Goal: Obtain resource: Download file/media

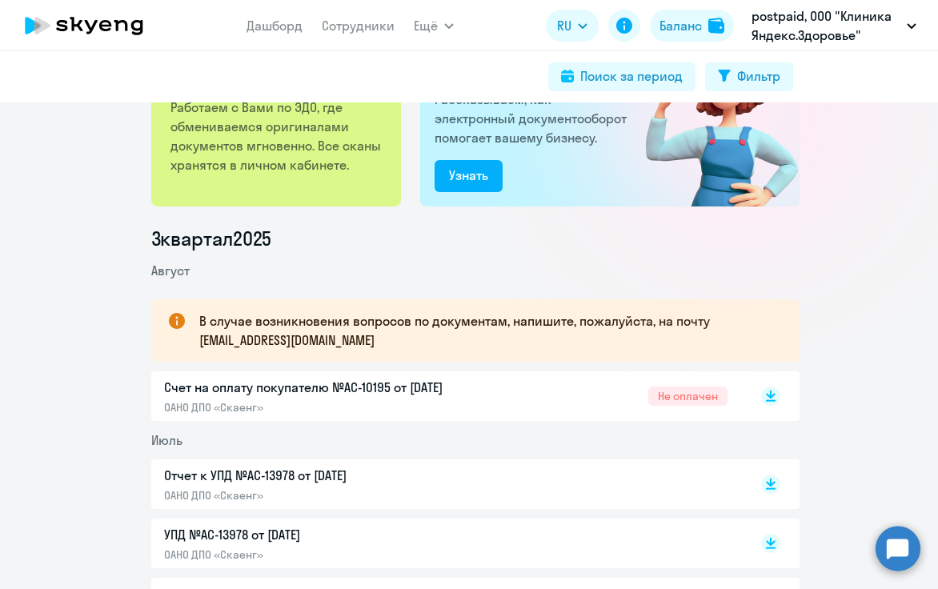
scroll to position [80, 0]
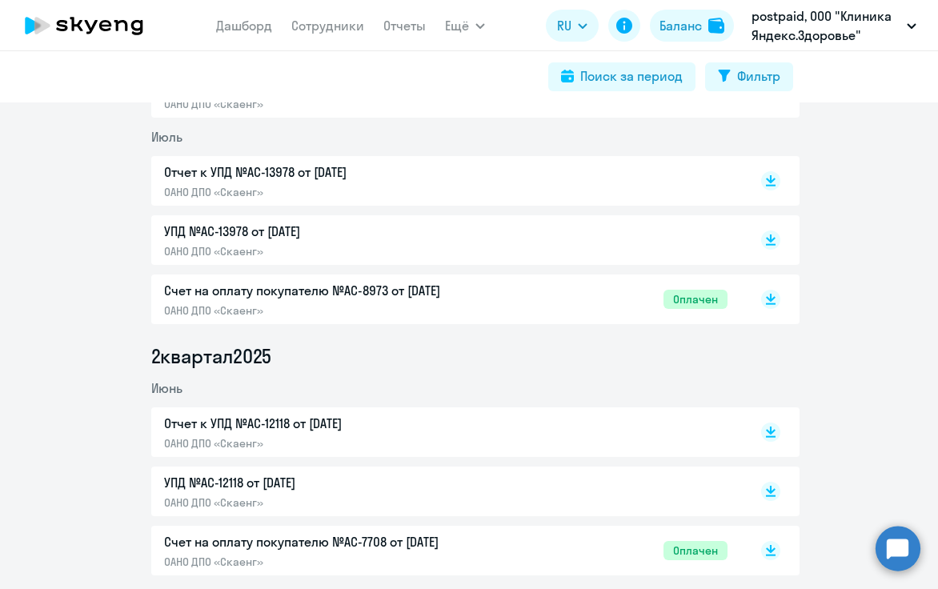
scroll to position [240, 0]
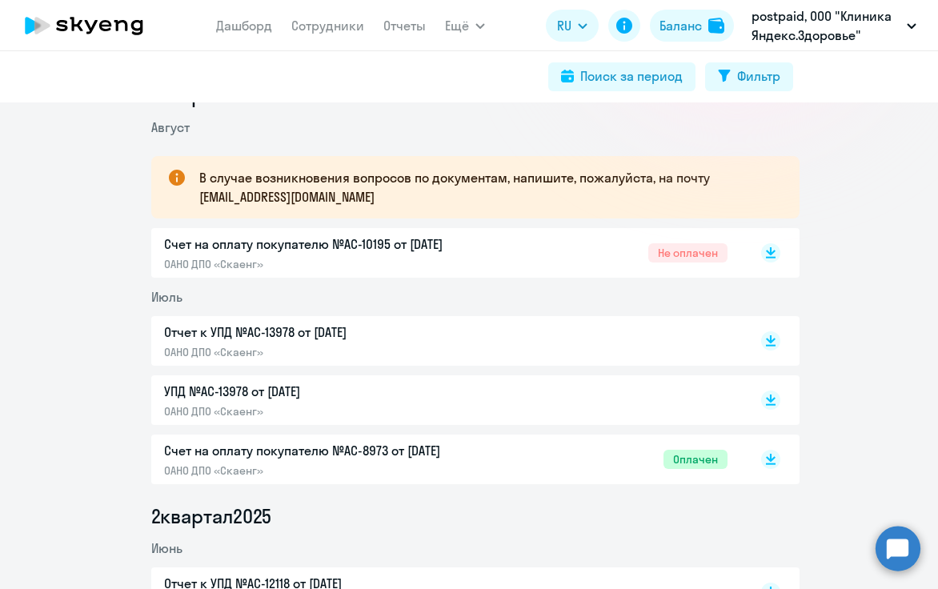
click at [402, 243] on p "Счет на оплату покупателю №AC-10195 от [DATE]" at bounding box center [332, 243] width 336 height 19
click at [598, 130] on li "Август" at bounding box center [475, 127] width 648 height 19
click at [100, 142] on div "3 квартал [DATE] В случае возникновения вопросов по документам, напишите, пожал…" at bounding box center [475, 585] width 926 height 1006
click at [246, 331] on p "Отчет к УПД №AC-13978 от [DATE]" at bounding box center [332, 331] width 336 height 19
click at [286, 391] on p "УПД №AC-13978 от [DATE]" at bounding box center [332, 391] width 336 height 19
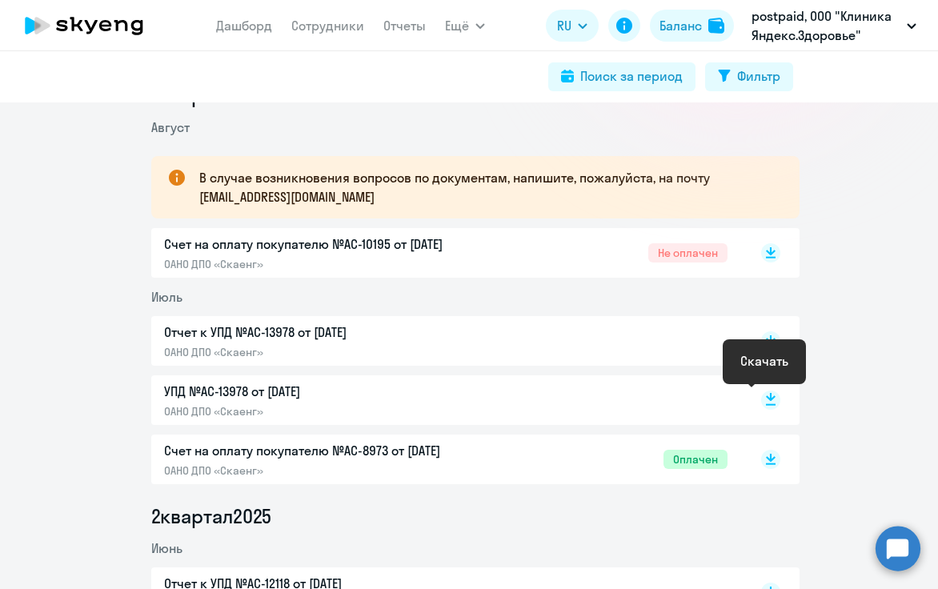
click at [761, 402] on rect at bounding box center [770, 399] width 19 height 19
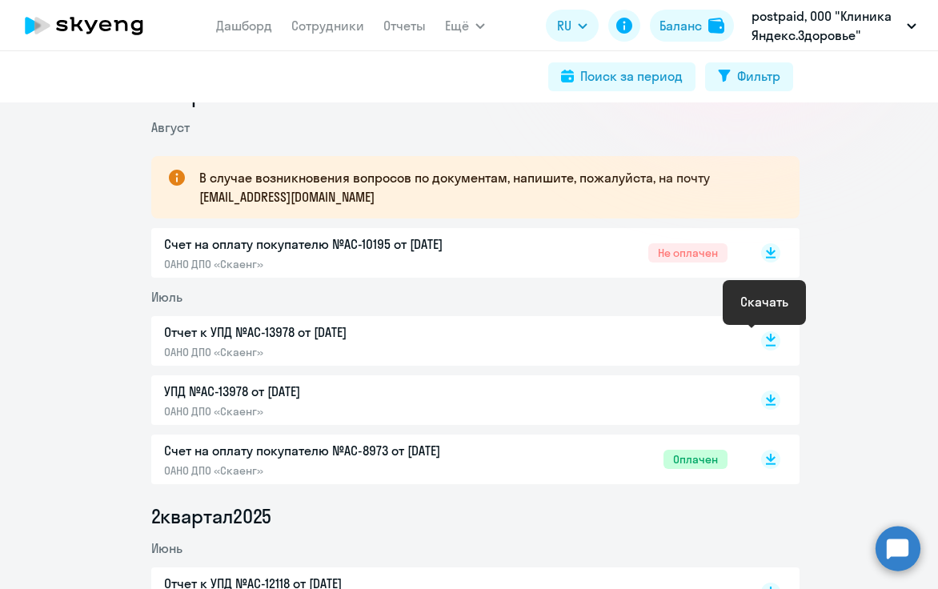
click at [762, 343] on rect at bounding box center [770, 340] width 19 height 19
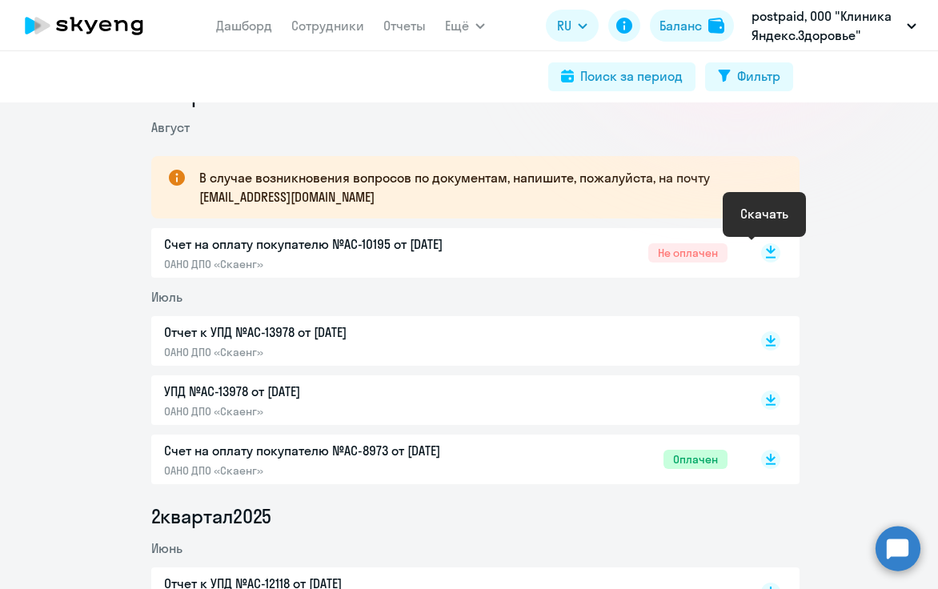
click at [761, 248] on rect at bounding box center [770, 252] width 19 height 19
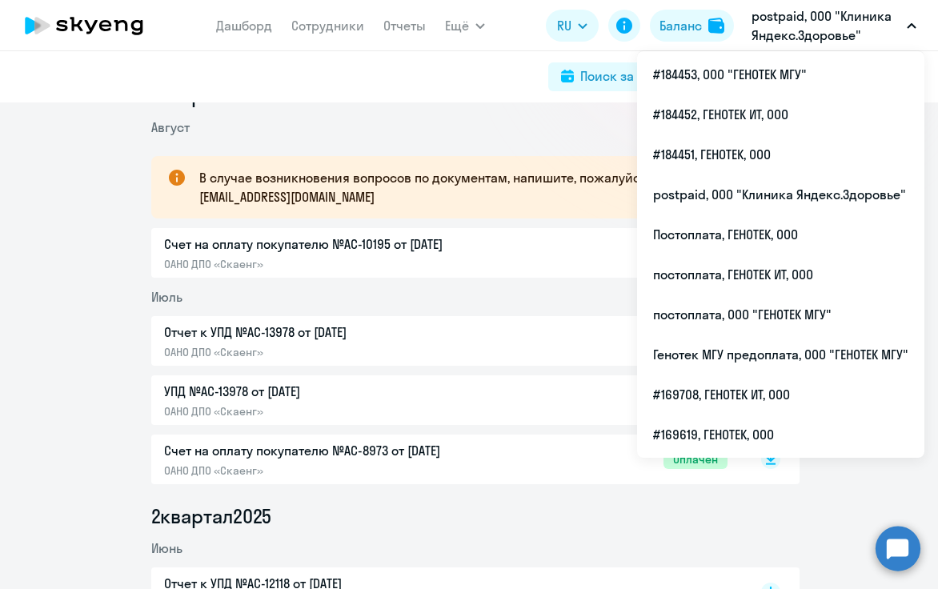
click at [826, 25] on p "postpaid, ООО "Клиника Яндекс.Здоровье"" at bounding box center [825, 25] width 149 height 38
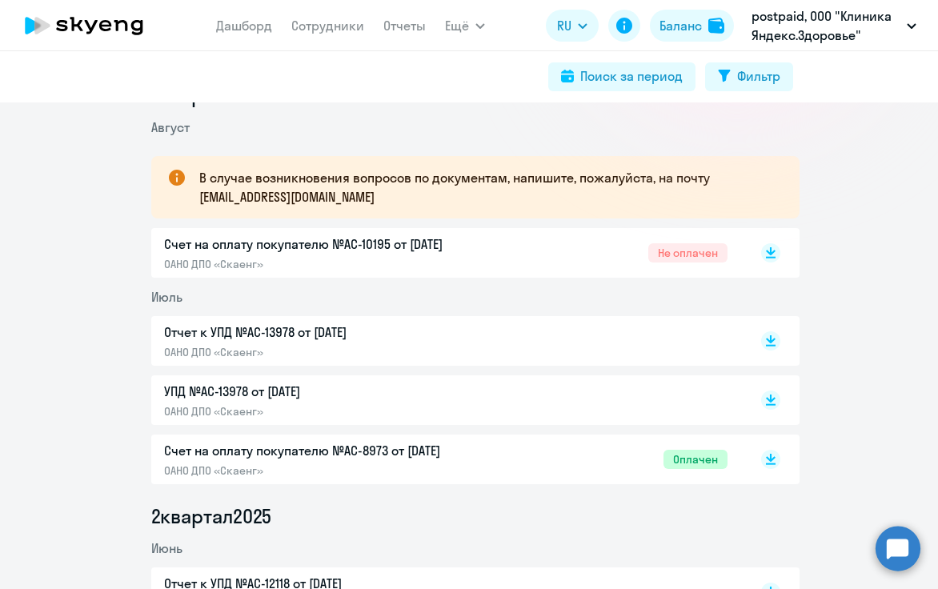
drag, startPoint x: 826, startPoint y: 25, endPoint x: 830, endPoint y: 34, distance: 10.1
click at [827, 25] on p "postpaid, ООО "Клиника Яндекс.Здоровье"" at bounding box center [825, 25] width 149 height 38
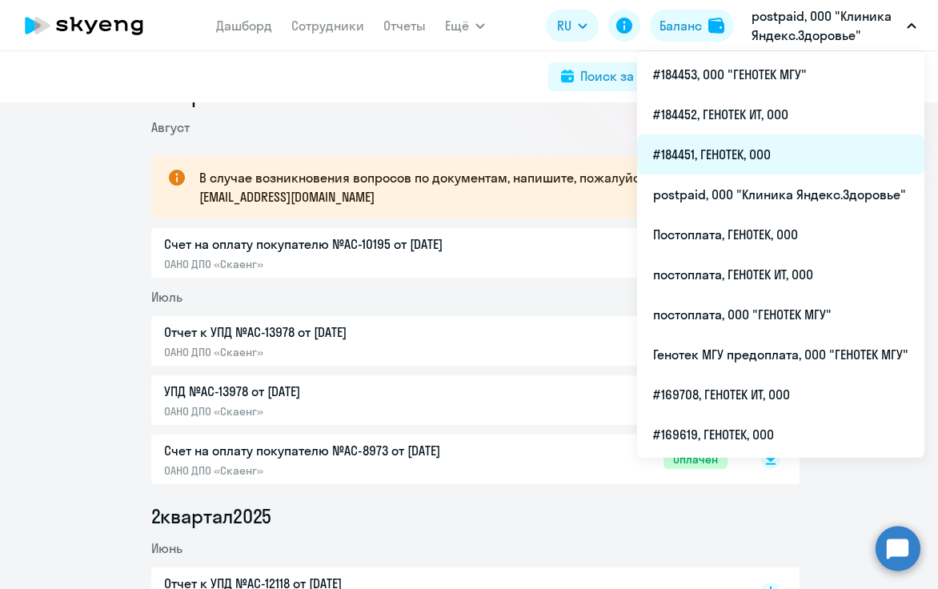
click at [797, 156] on li "#184451, ГЕНОТЕК, ООО" at bounding box center [780, 154] width 287 height 40
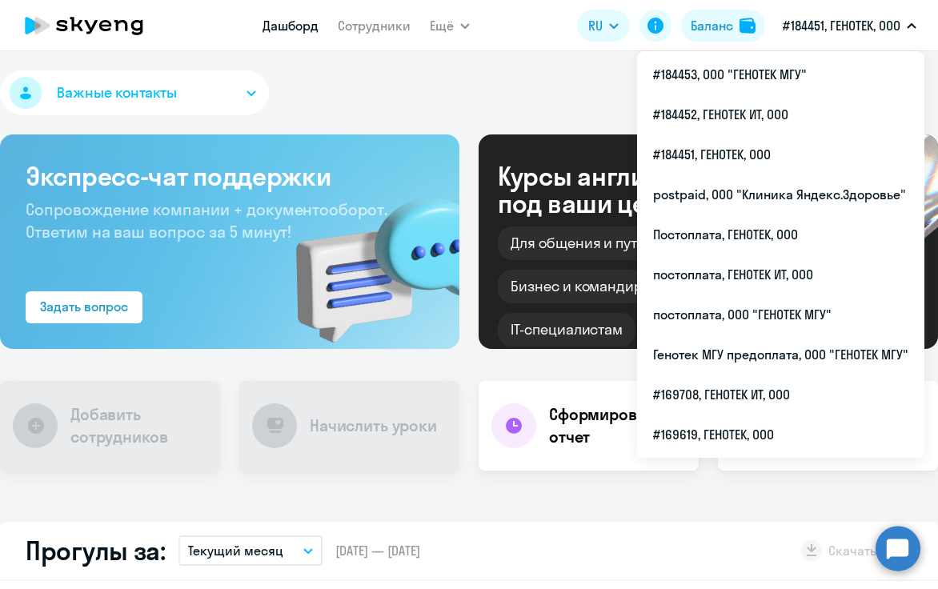
click at [848, 25] on p "#184451, ГЕНОТЕК, ООО" at bounding box center [841, 25] width 118 height 19
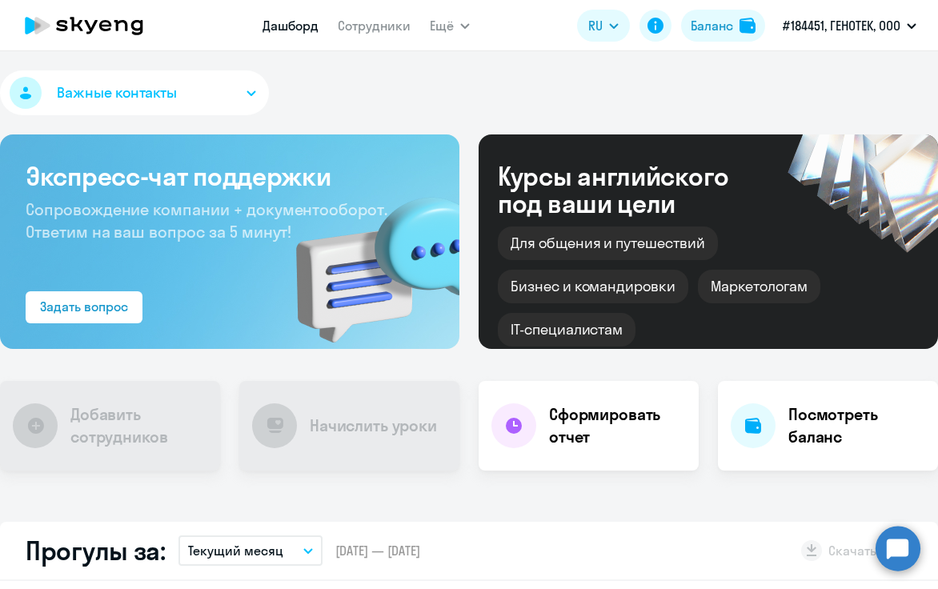
click at [848, 25] on p "#184451, ГЕНОТЕК, ООО" at bounding box center [841, 25] width 118 height 19
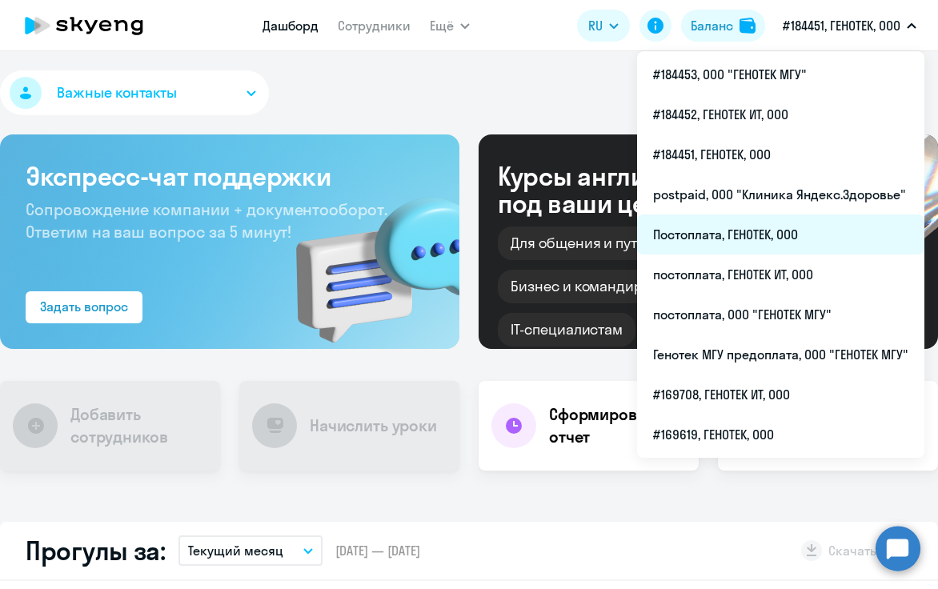
click at [761, 228] on li "Постоплата, ГЕНОТЕК, ООО" at bounding box center [780, 234] width 287 height 40
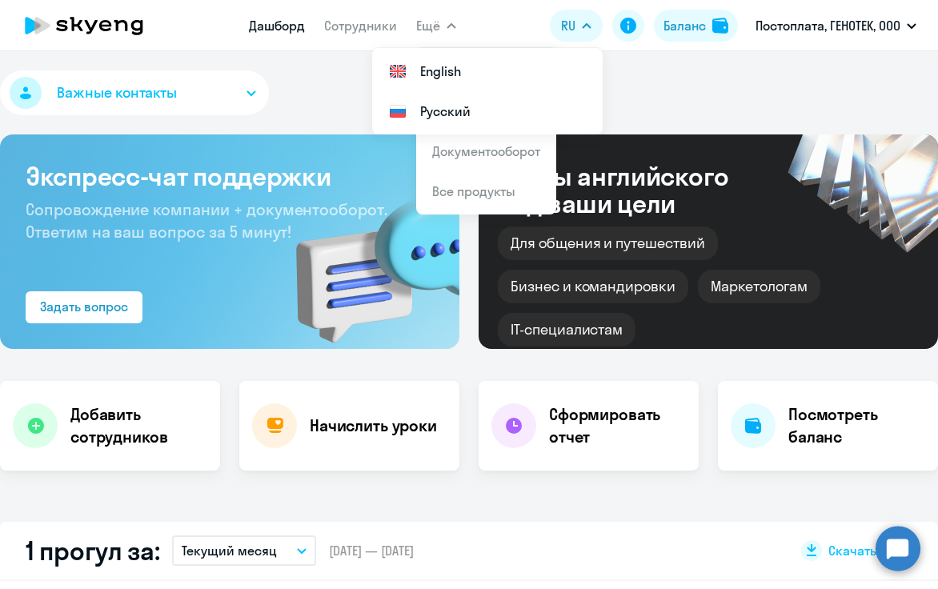
click at [445, 30] on button "Ещё" at bounding box center [436, 26] width 40 height 32
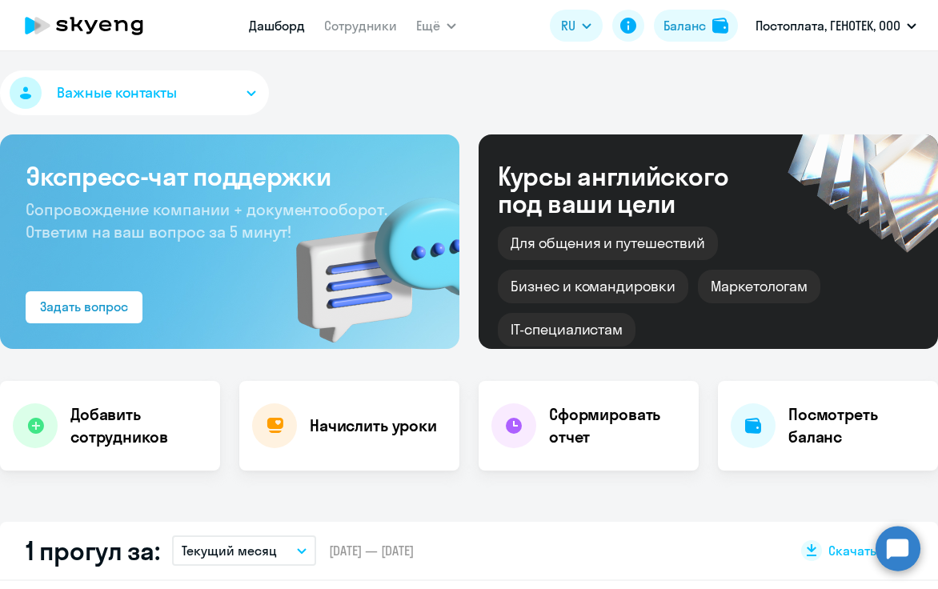
click at [448, 22] on button "Ещё" at bounding box center [436, 26] width 40 height 32
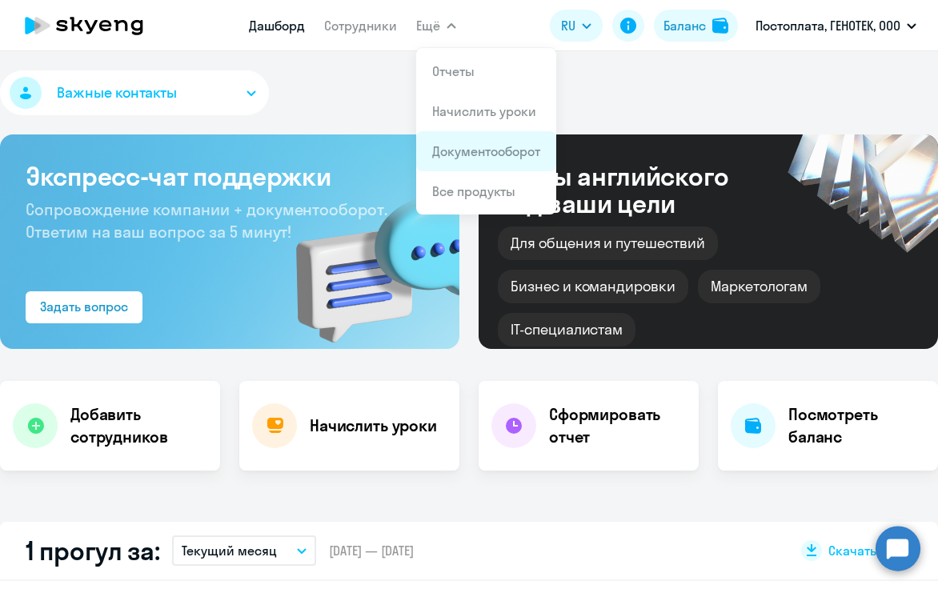
click at [477, 152] on link "Документооборот" at bounding box center [486, 151] width 108 height 16
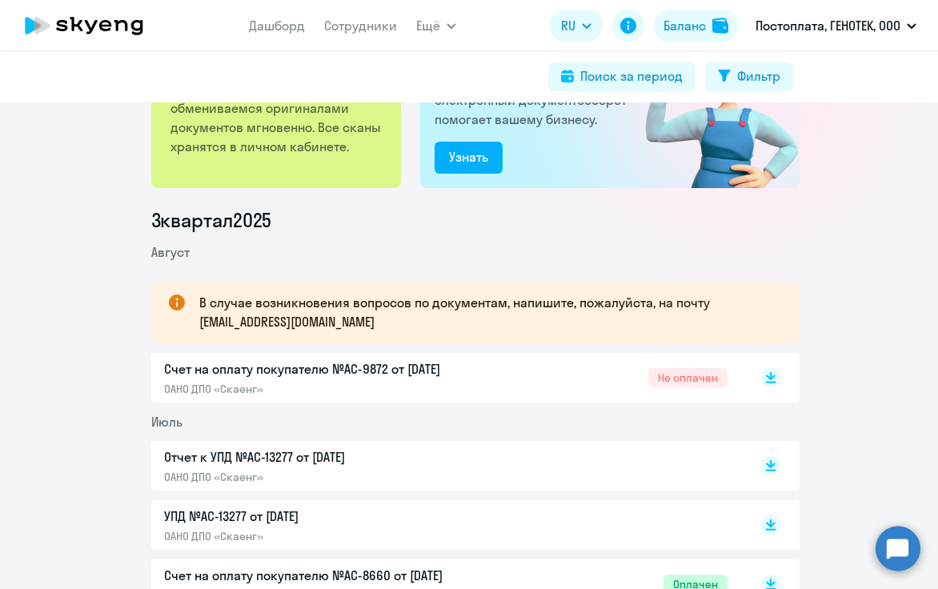
scroll to position [320, 0]
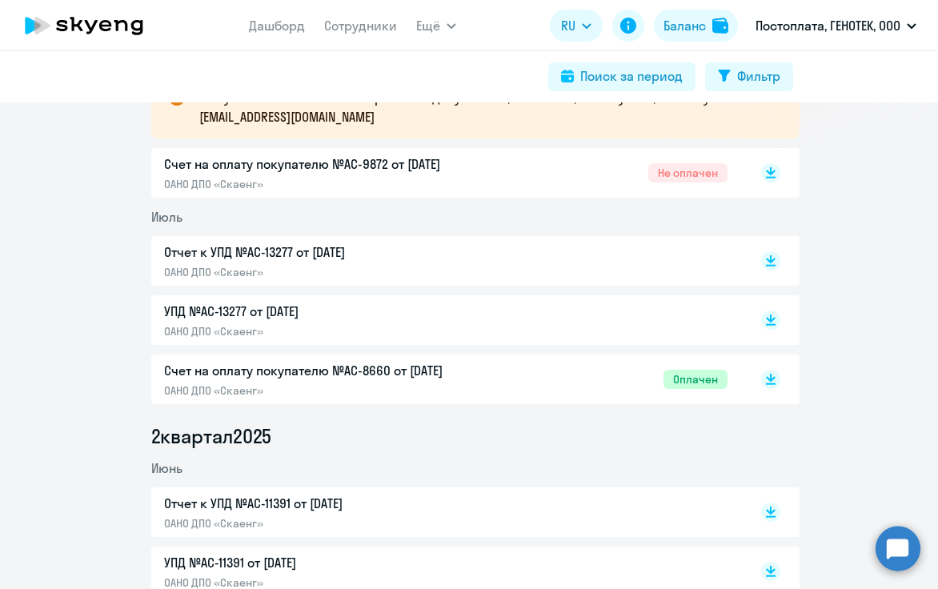
click at [348, 162] on p "Счет на оплату покупателю №AC-9872 от [DATE]" at bounding box center [332, 163] width 336 height 19
click at [261, 306] on p "УПД №AC-13277 от [DATE]" at bounding box center [332, 311] width 336 height 19
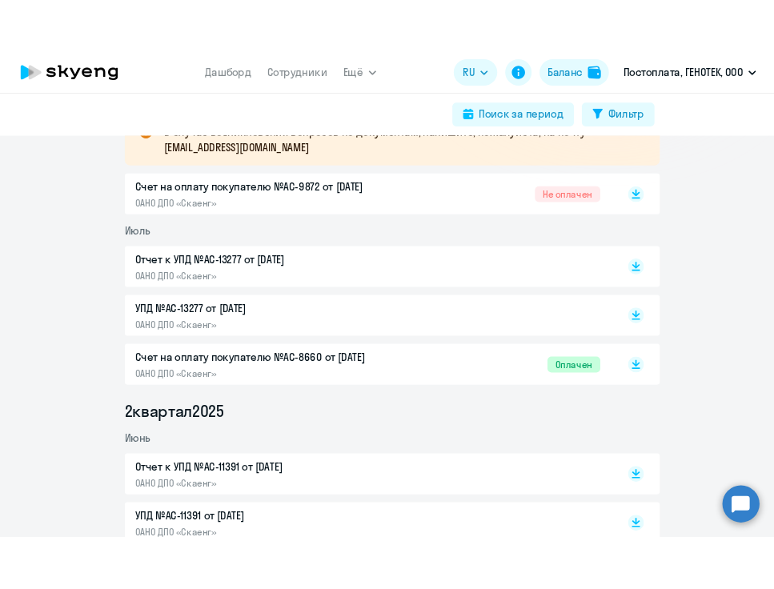
scroll to position [240, 0]
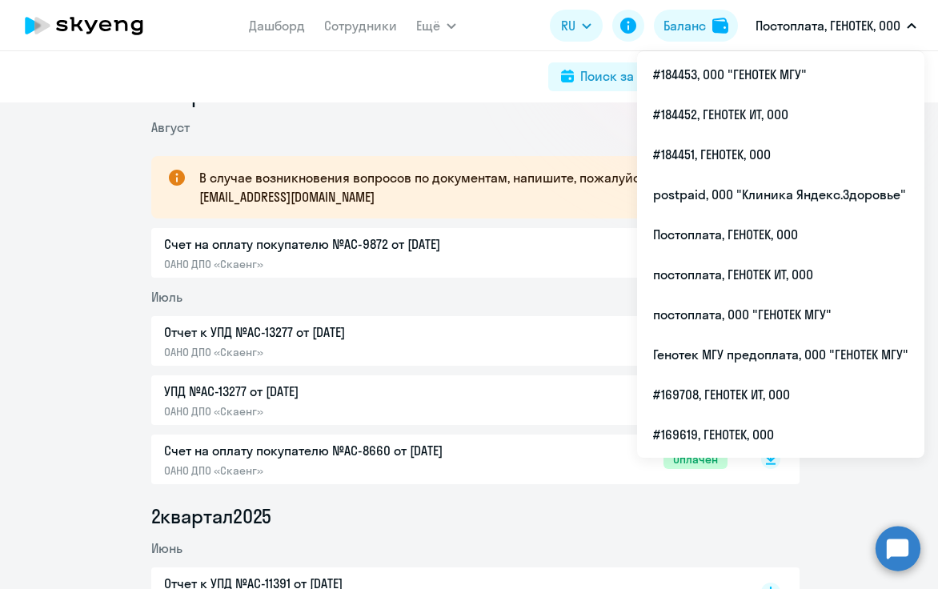
click at [0, 138] on div "Электронный документооборот ЭДО подключен Работаем с Вами по ЭДО, где обменивае…" at bounding box center [469, 345] width 938 height 486
